Goal: Task Accomplishment & Management: Use online tool/utility

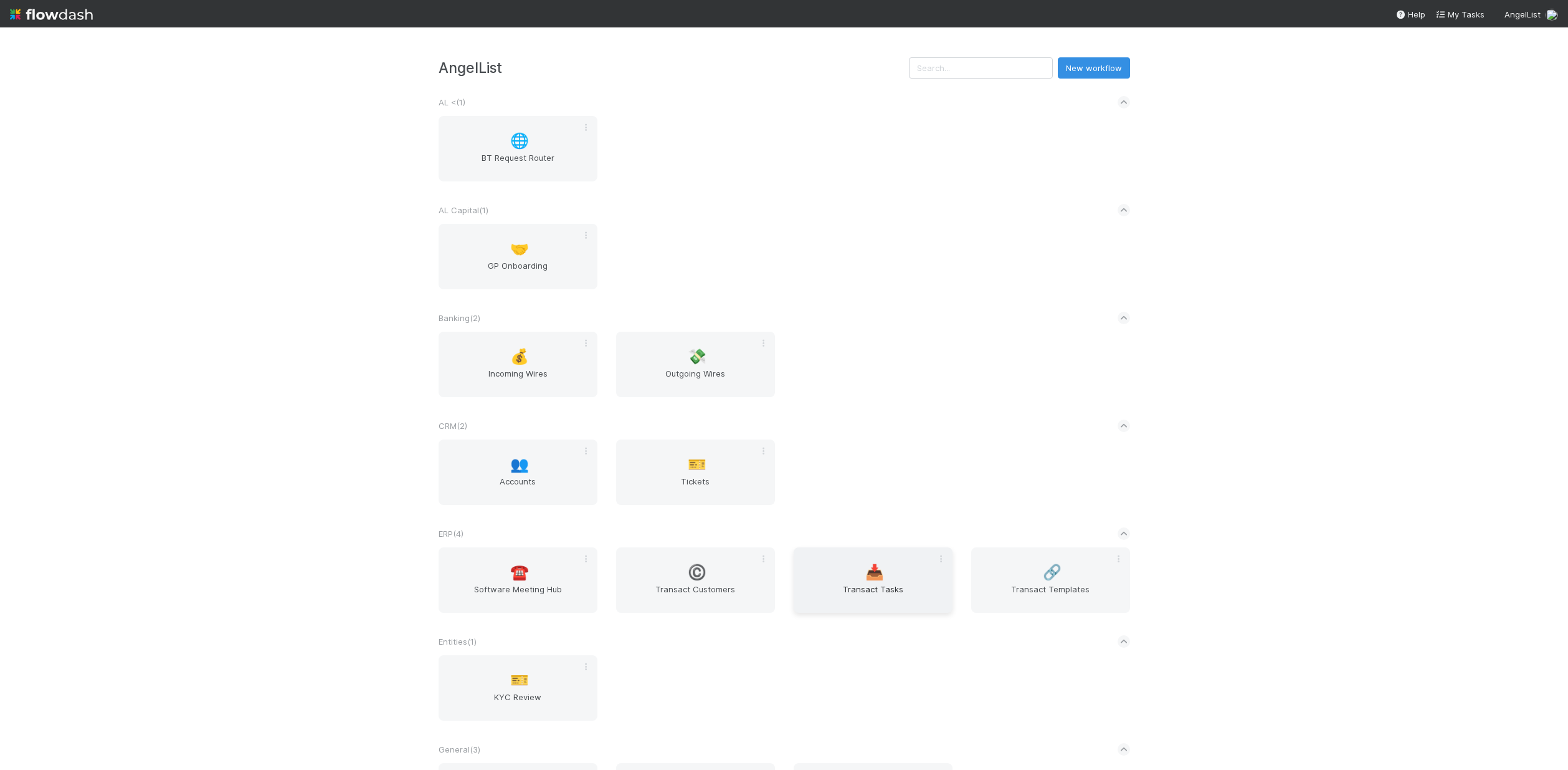
click at [874, 579] on span "📥" at bounding box center [874, 572] width 18 height 16
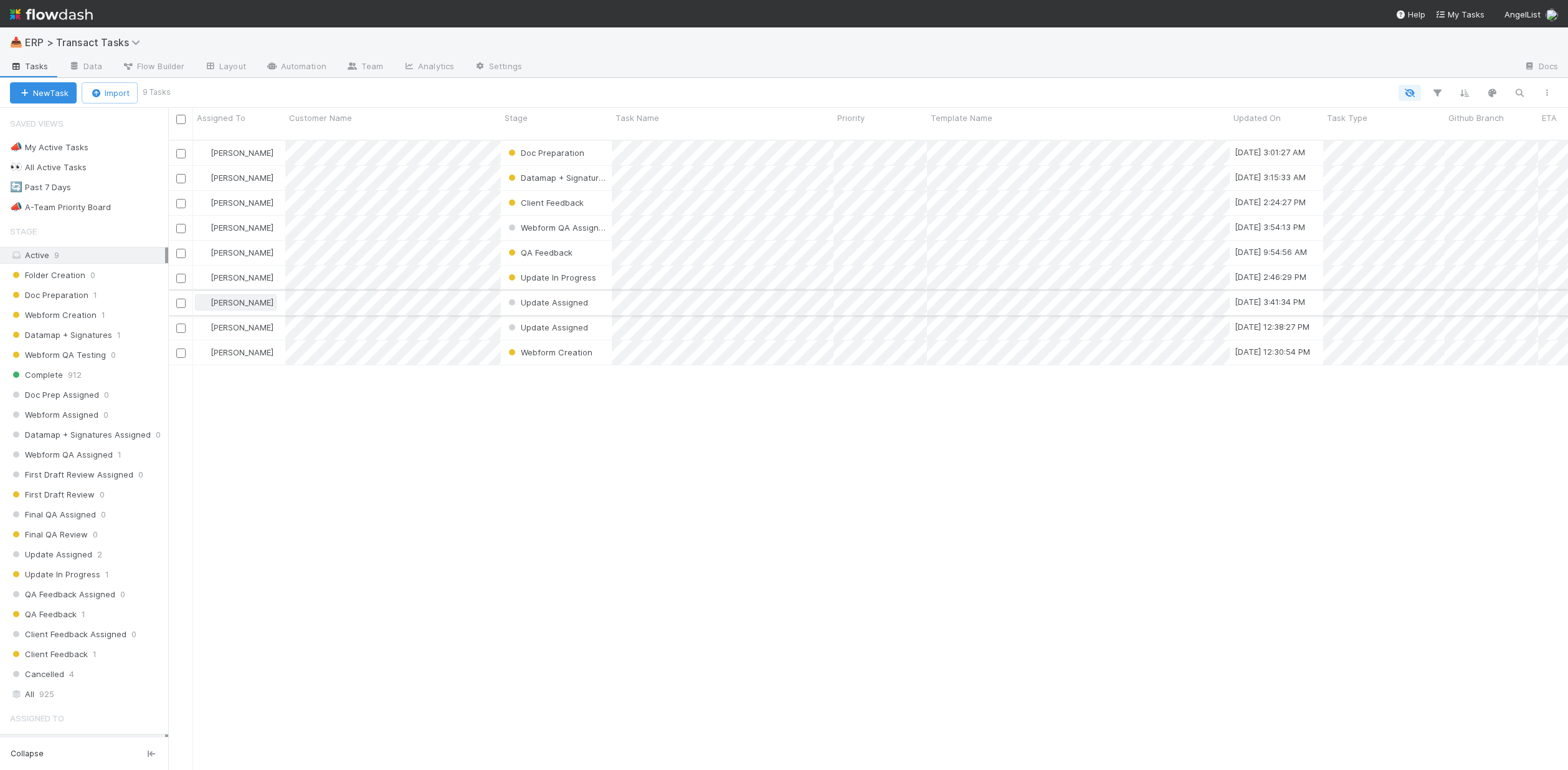
scroll to position [631, 1391]
click at [51, 188] on div "🔄 Past 7 Days" at bounding box center [40, 187] width 61 height 15
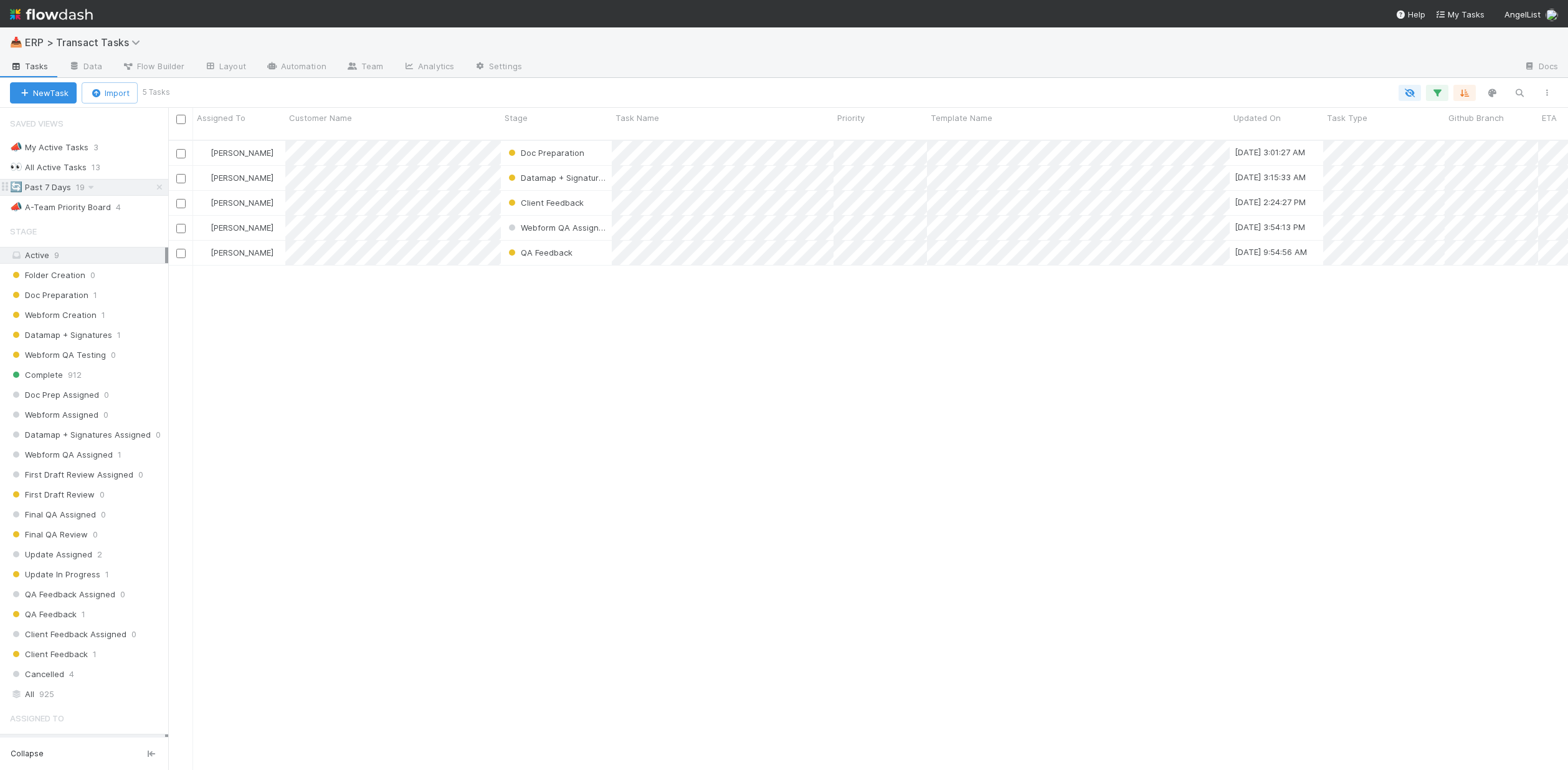
scroll to position [631, 1391]
click at [58, 695] on div "All 925" at bounding box center [87, 694] width 155 height 15
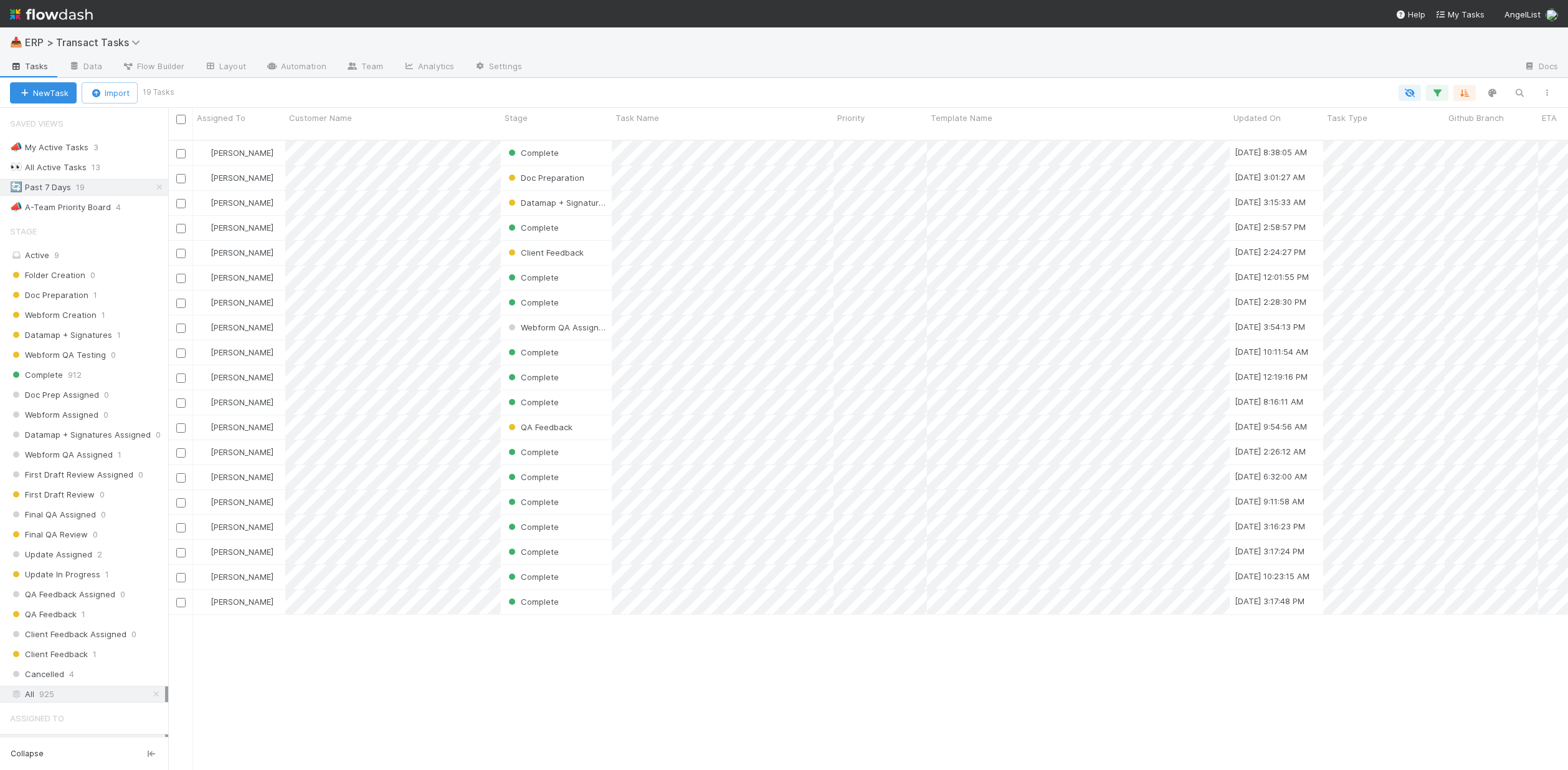
scroll to position [631, 1391]
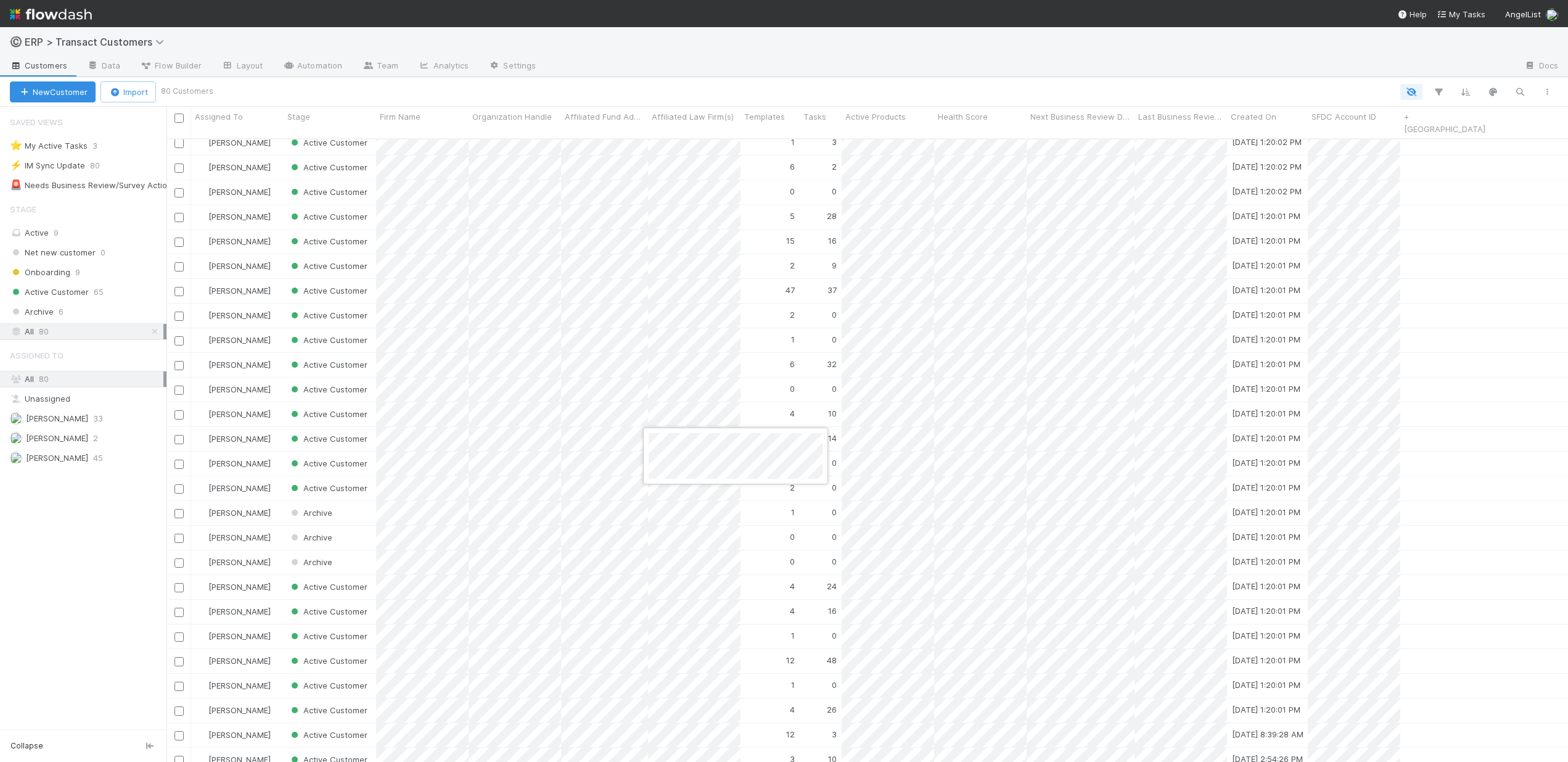
scroll to position [624, 1393]
click at [92, 41] on div at bounding box center [784, 381] width 1568 height 762
click at [112, 38] on span "ERP > Transact Customers" at bounding box center [97, 41] width 146 height 12
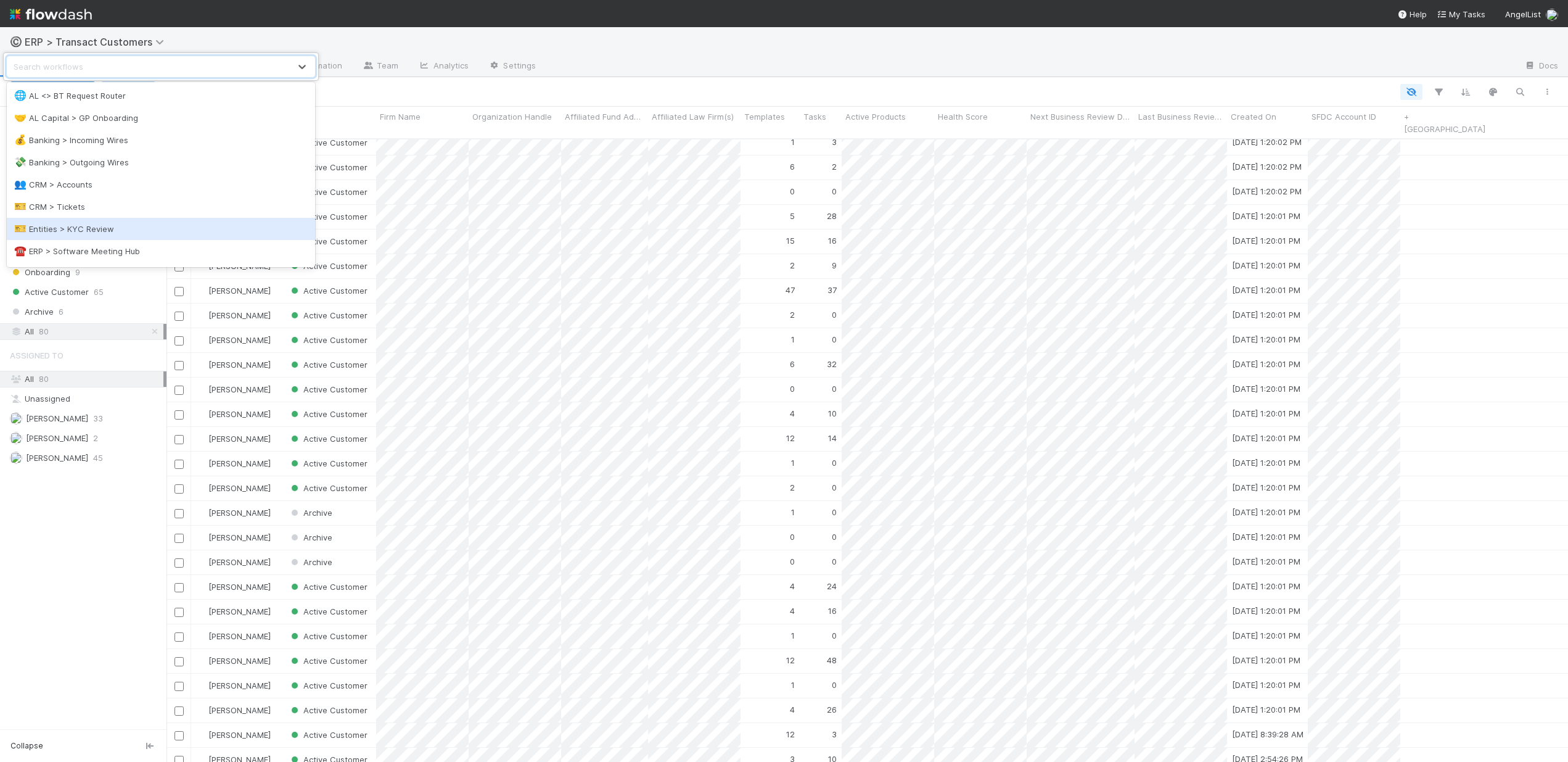
click at [115, 230] on div "🎫 Entities > KYC Review" at bounding box center [160, 229] width 293 height 12
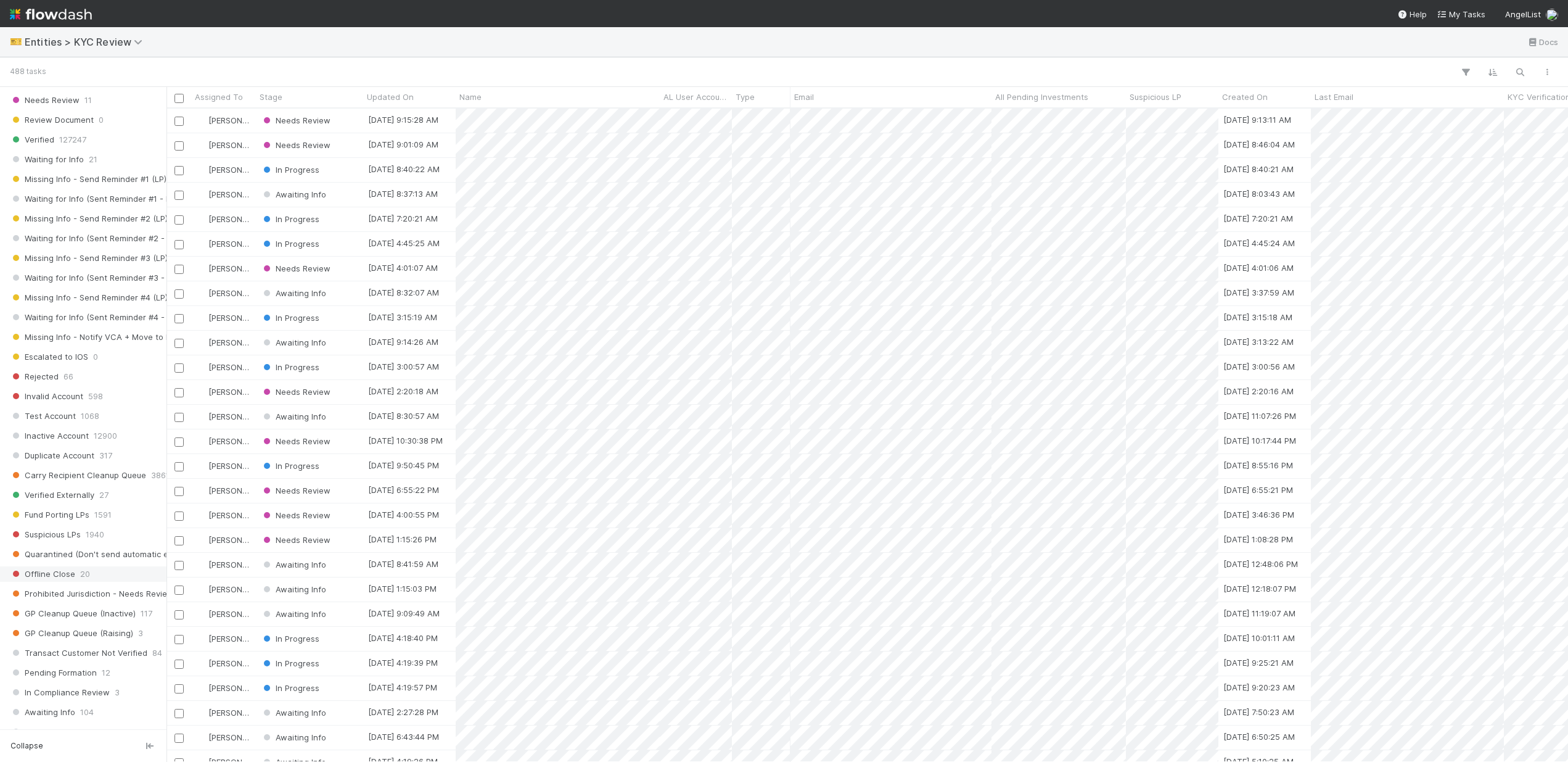
scroll to position [595, 0]
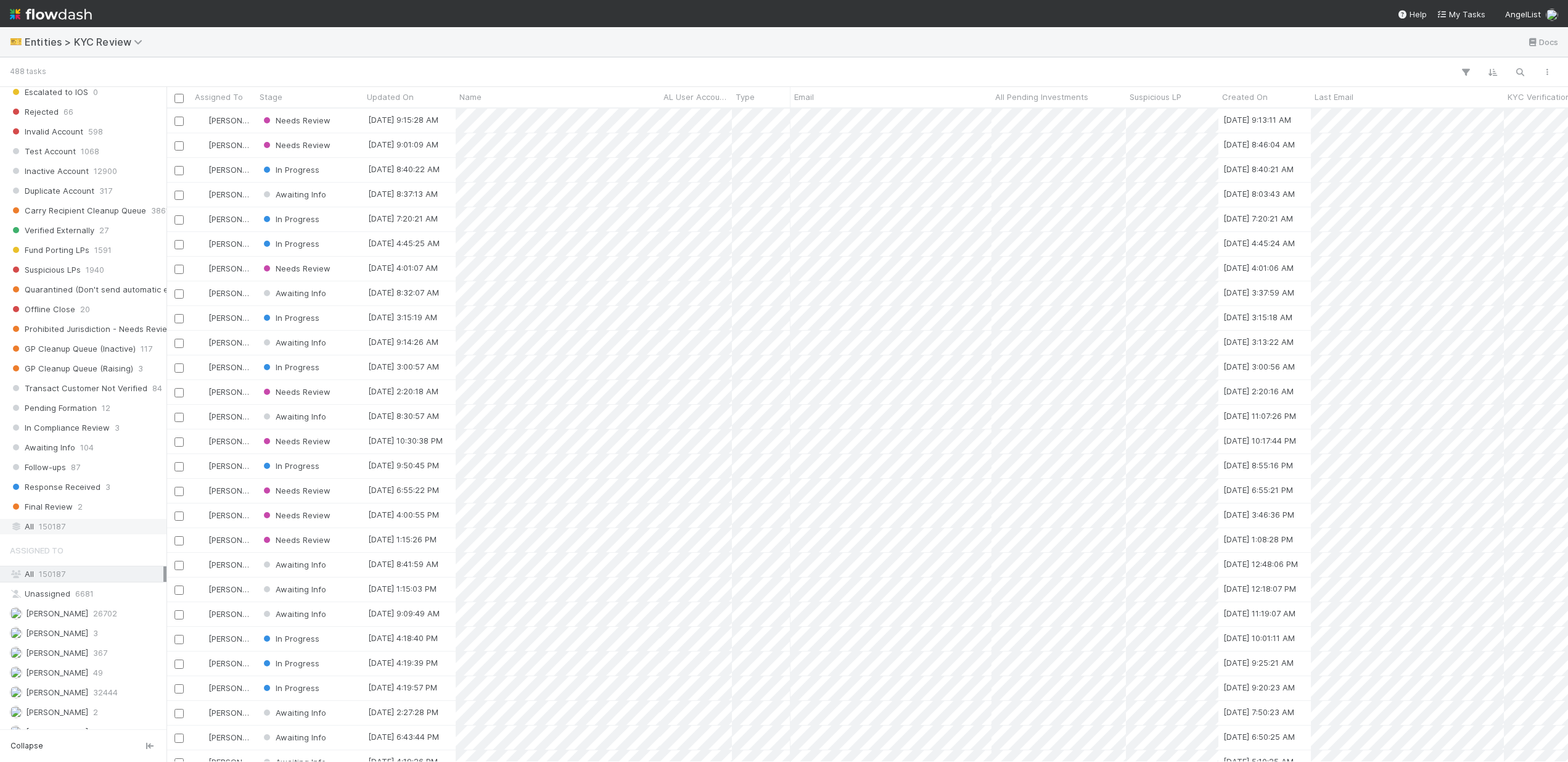
click at [53, 529] on span "150187" at bounding box center [52, 526] width 26 height 15
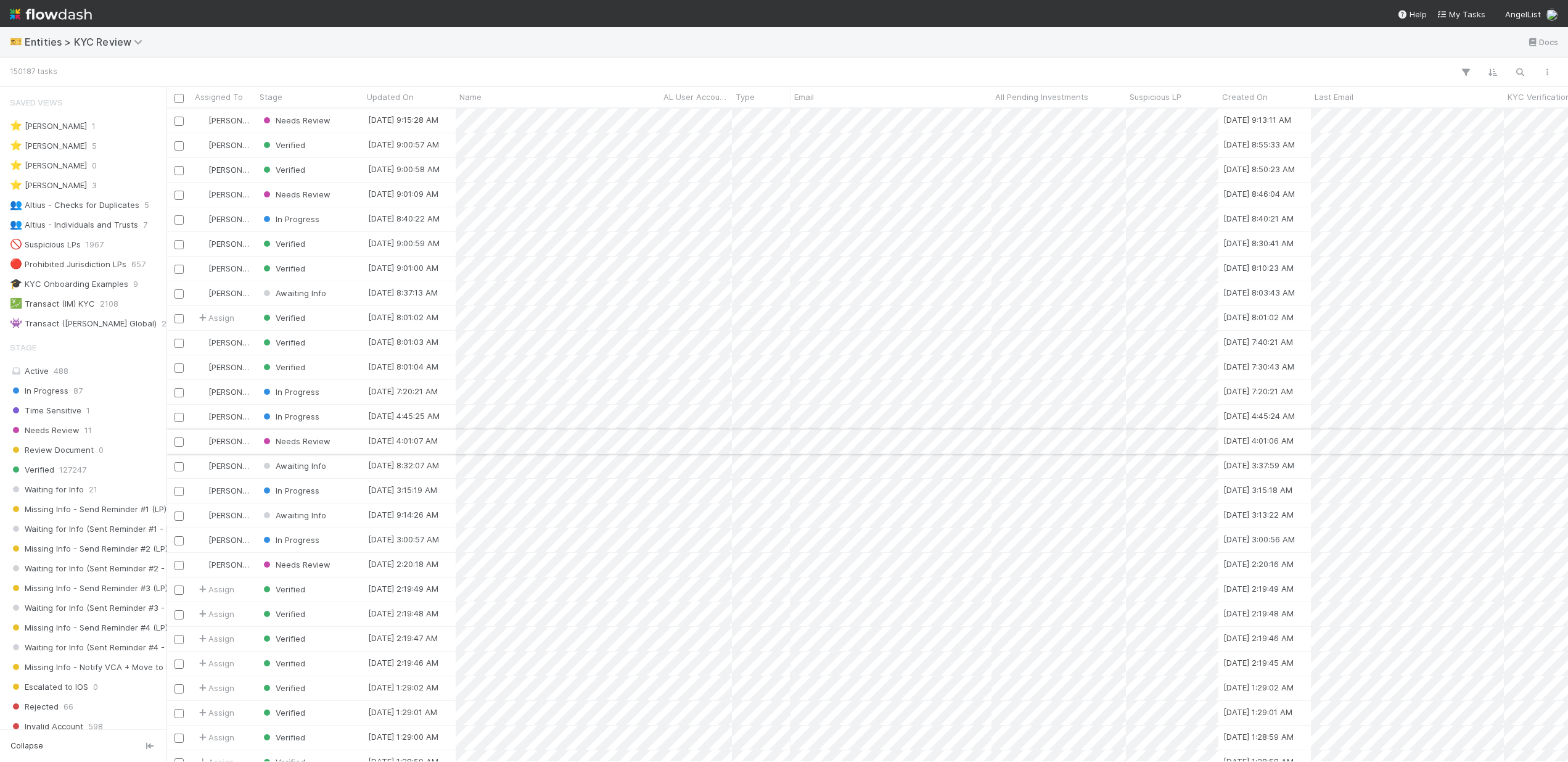
scroll to position [644, 1393]
click at [1527, 74] on button "button" at bounding box center [1520, 72] width 23 height 16
paste input "citadel"
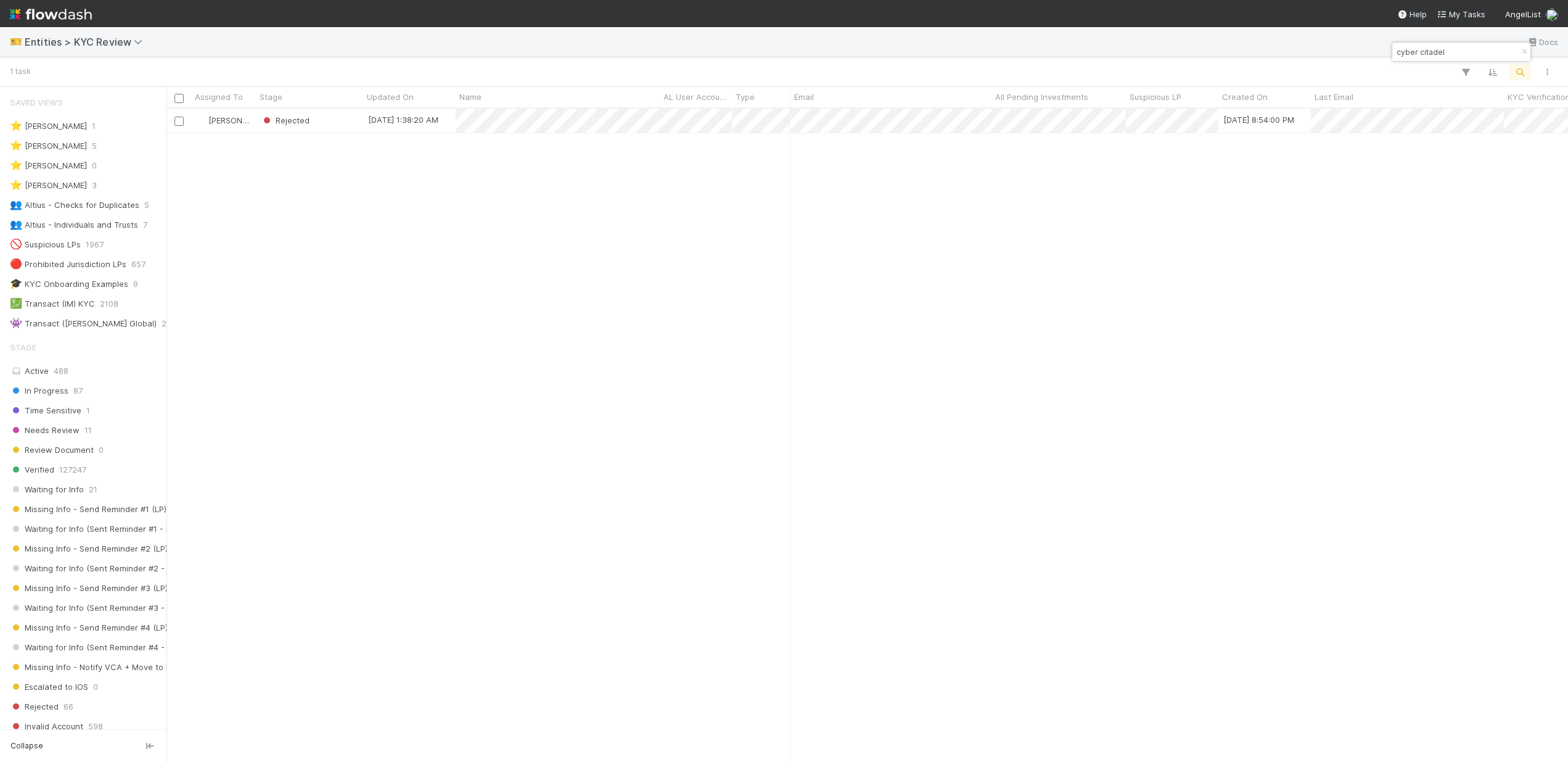
scroll to position [644, 1393]
type input "cyber citadel"
click at [327, 124] on div "Rejected" at bounding box center [309, 120] width 107 height 24
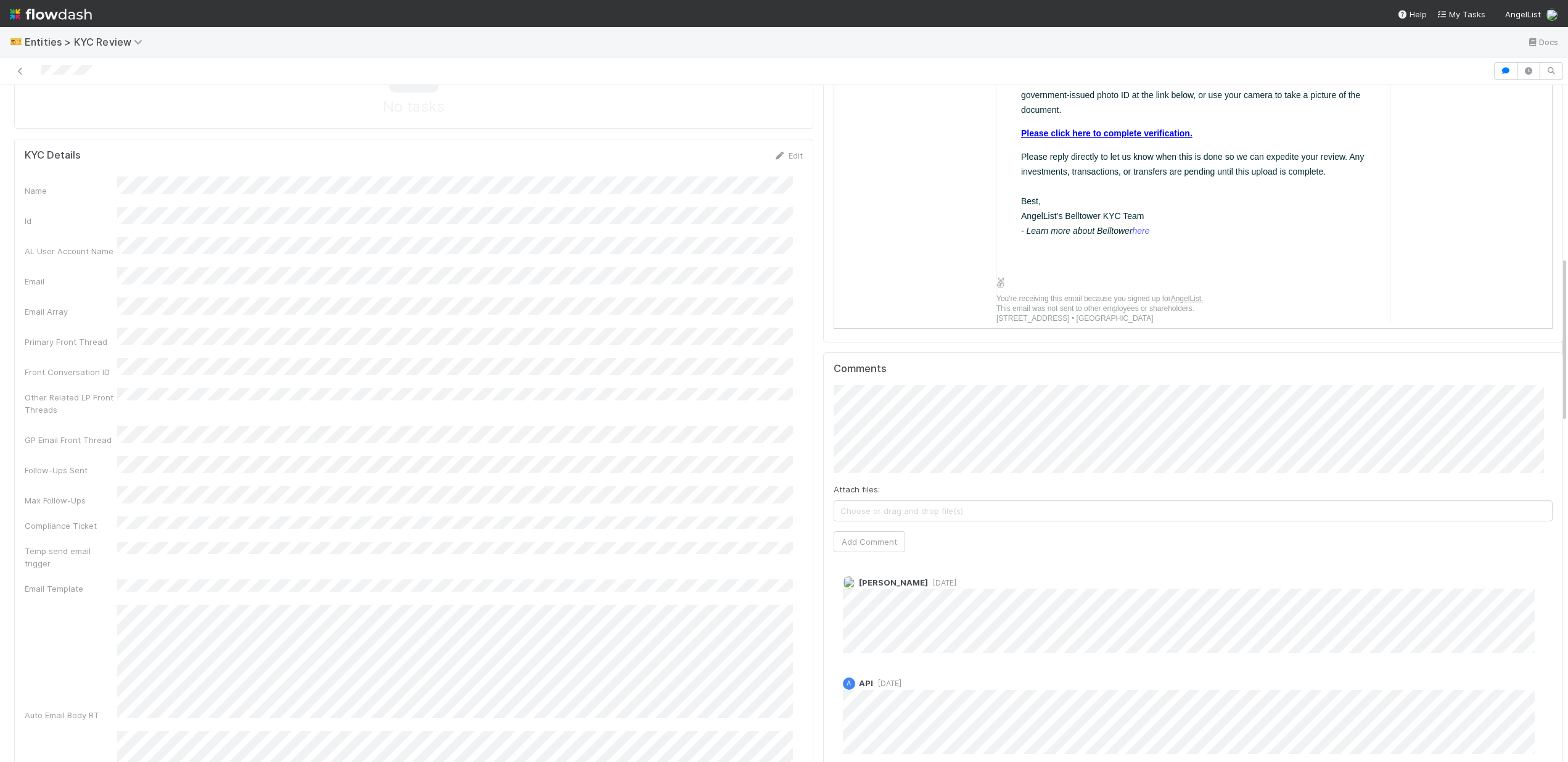
scroll to position [108, 0]
